Goal: Navigation & Orientation: Find specific page/section

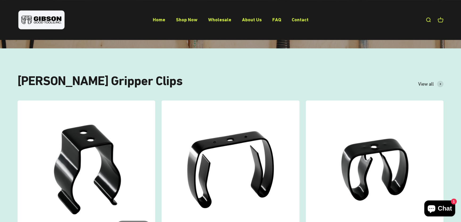
scroll to position [145, 0]
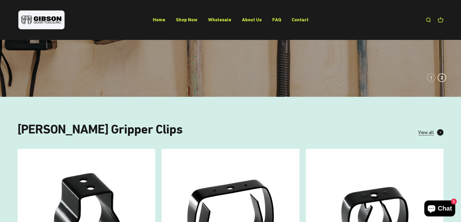
click at [428, 130] on span "View all" at bounding box center [426, 133] width 16 height 8
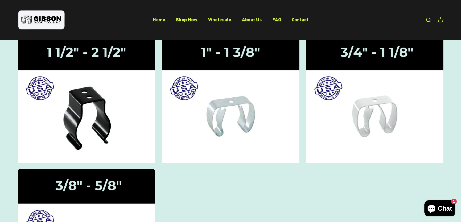
scroll to position [145, 0]
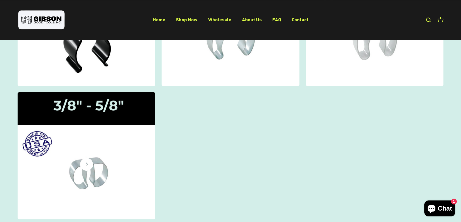
click at [108, 149] on img at bounding box center [86, 156] width 146 height 135
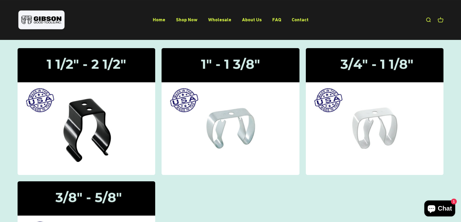
scroll to position [48, 0]
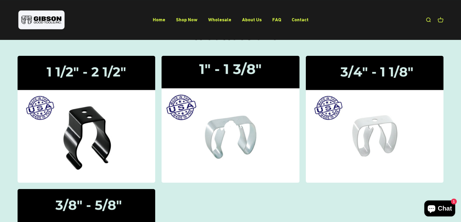
click at [242, 134] on img at bounding box center [231, 119] width 146 height 135
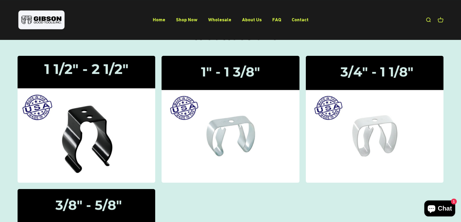
click at [150, 122] on img at bounding box center [86, 119] width 146 height 135
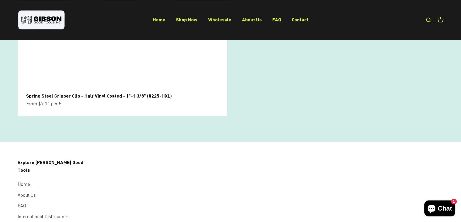
scroll to position [508, 0]
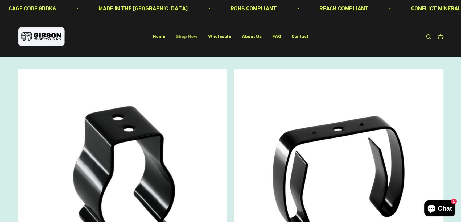
click at [195, 35] on link "Shop Now" at bounding box center [187, 37] width 22 height 6
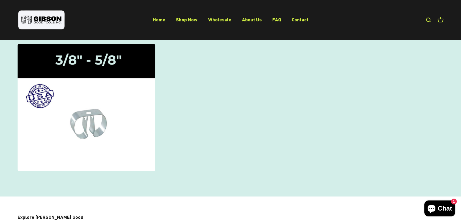
scroll to position [48, 0]
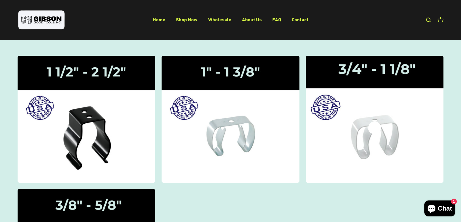
click at [385, 141] on img at bounding box center [375, 119] width 146 height 135
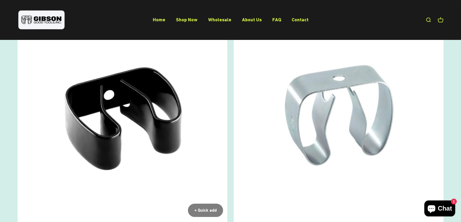
scroll to position [48, 0]
